Goal: Information Seeking & Learning: Learn about a topic

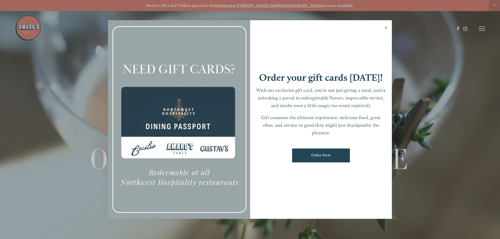
click at [385, 28] on link "Close" at bounding box center [386, 28] width 10 height 15
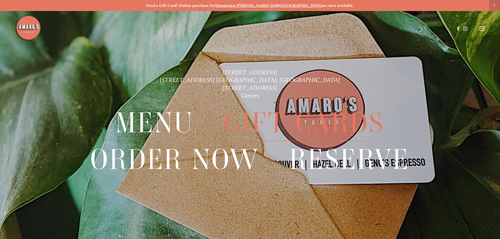
scroll to position [11, 0]
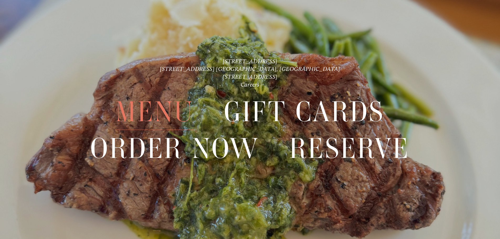
click at [166, 110] on span "Menu" at bounding box center [154, 112] width 78 height 36
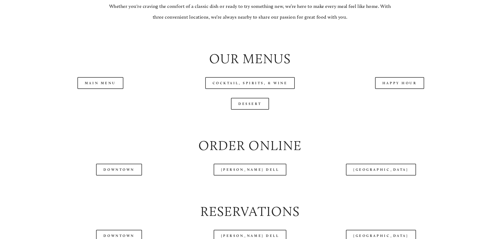
scroll to position [629, 0]
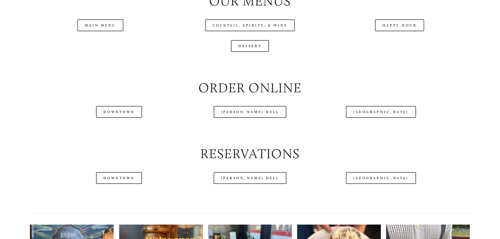
click at [393, 42] on header "Menu Order Now Visit Gallery 0" at bounding box center [250, 15] width 470 height 57
click at [394, 41] on header "Menu Order Now Visit Gallery 0" at bounding box center [250, 15] width 470 height 57
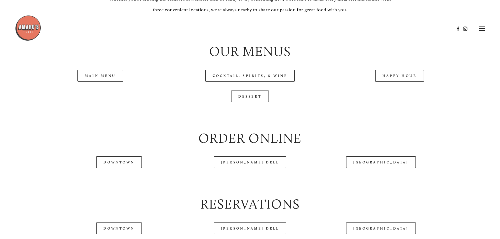
scroll to position [577, 0]
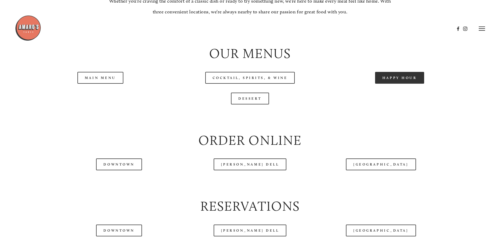
click at [405, 84] on link "Happy Hour" at bounding box center [399, 78] width 49 height 12
